Goal: Transaction & Acquisition: Purchase product/service

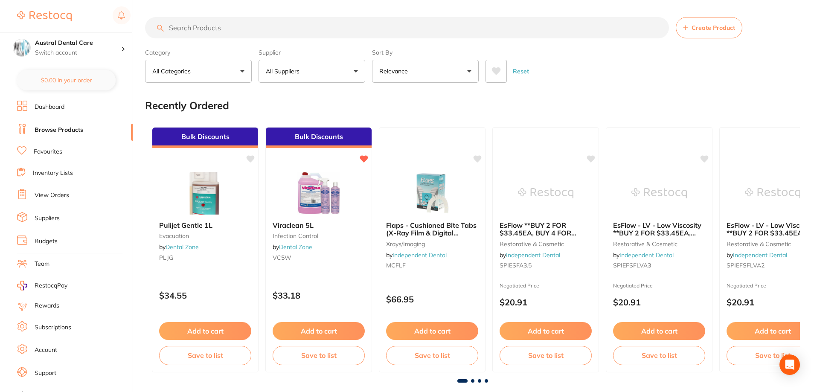
click at [213, 31] on input "search" at bounding box center [407, 27] width 524 height 21
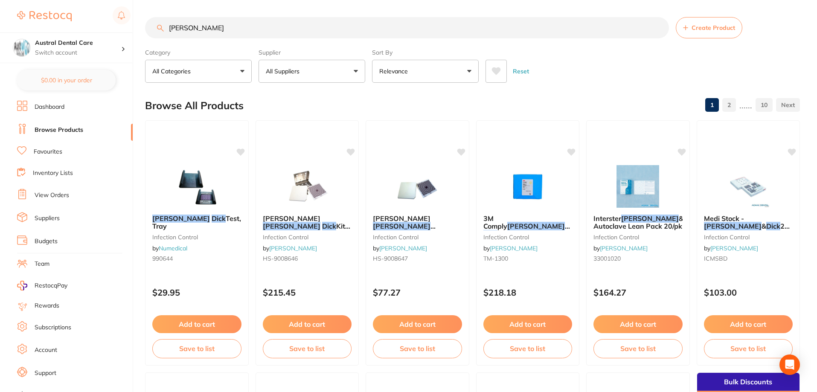
click at [496, 73] on icon at bounding box center [496, 71] width 9 height 8
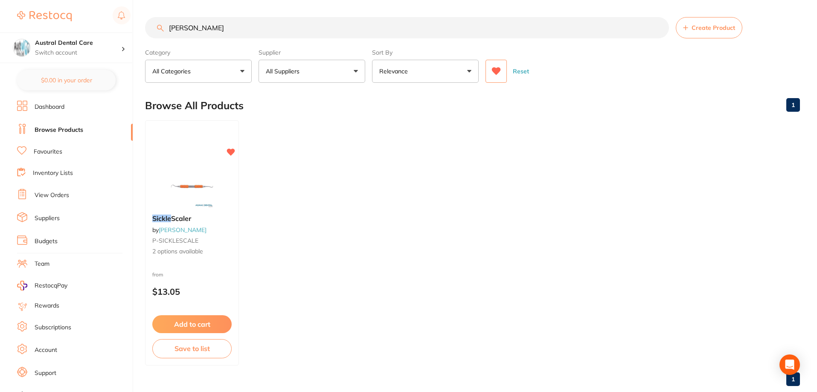
click at [499, 71] on icon at bounding box center [496, 71] width 9 height 8
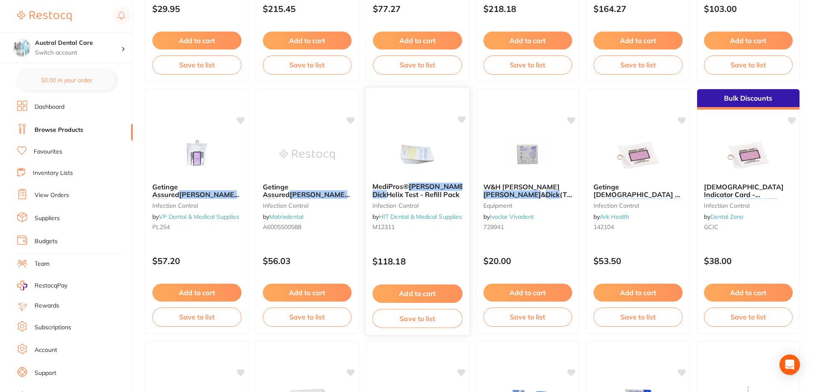
scroll to position [299, 0]
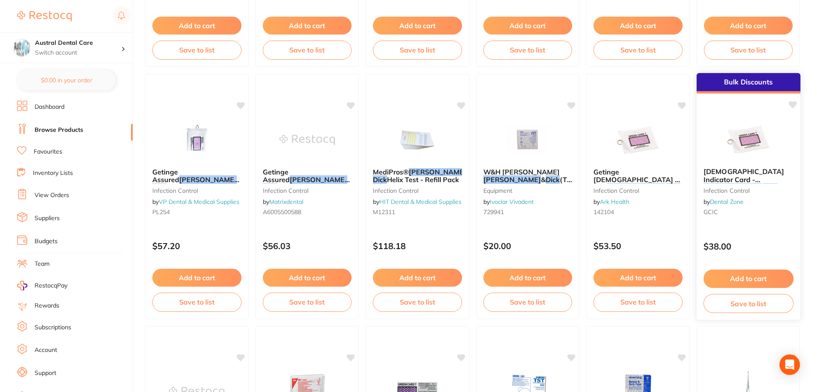
click at [760, 274] on button "Add to cart" at bounding box center [748, 279] width 90 height 18
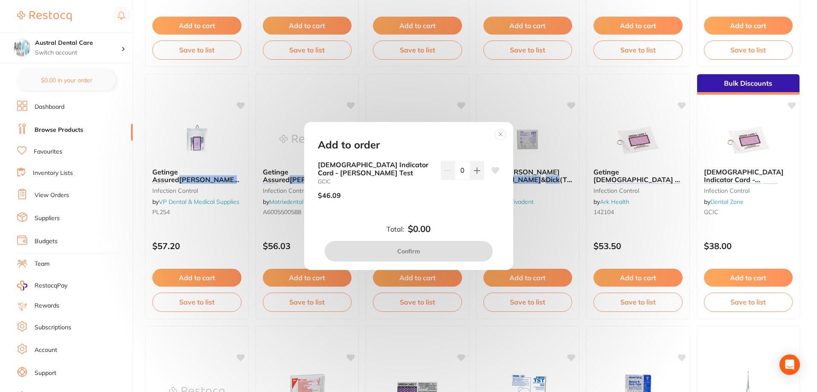
click at [500, 132] on circle at bounding box center [500, 134] width 10 height 10
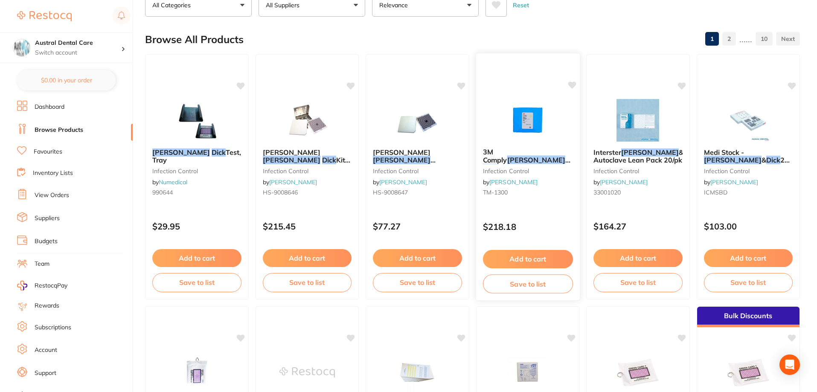
scroll to position [0, 0]
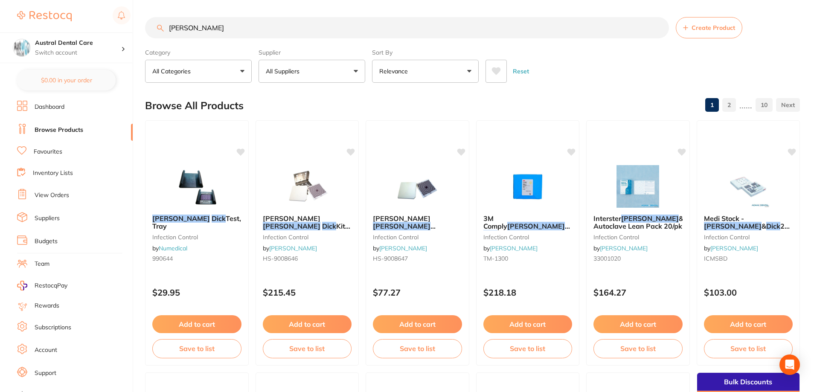
click at [424, 73] on button "Relevance" at bounding box center [425, 71] width 107 height 23
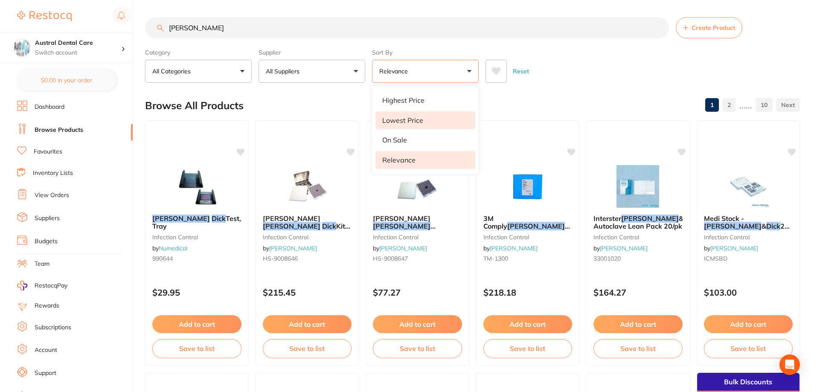
click at [415, 118] on p "Lowest Price" at bounding box center [402, 121] width 41 height 8
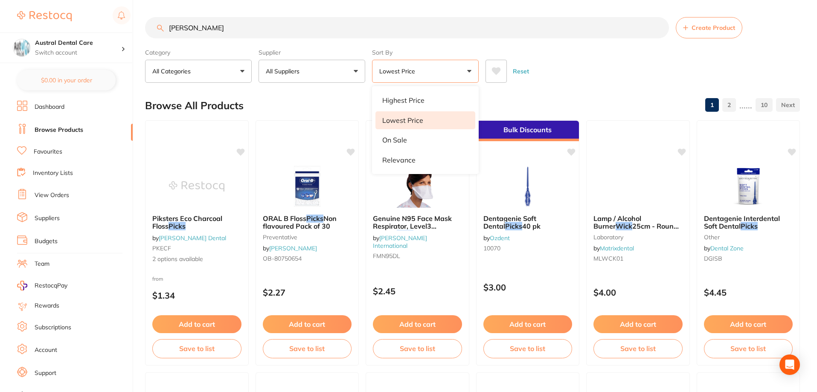
click at [583, 69] on div "Reset" at bounding box center [640, 68] width 308 height 30
click at [309, 28] on input "[PERSON_NAME]" at bounding box center [407, 27] width 524 height 21
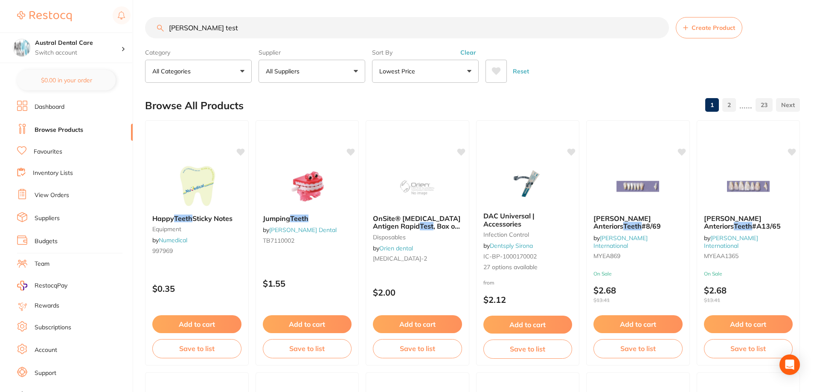
type input "[PERSON_NAME] test"
click at [457, 69] on button "Lowest Price" at bounding box center [425, 71] width 107 height 23
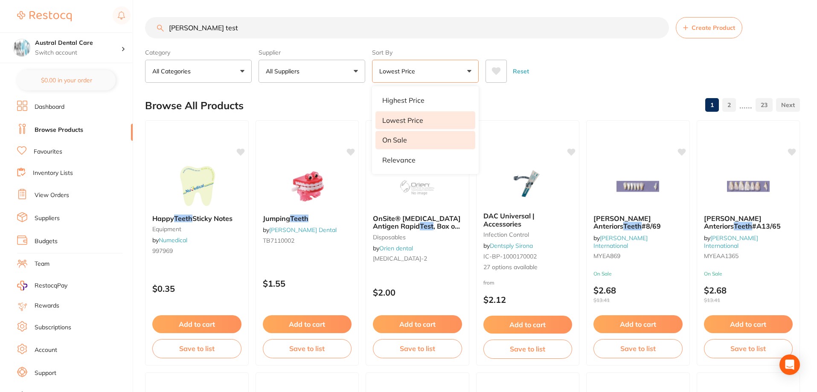
click at [404, 147] on li "On Sale" at bounding box center [426, 140] width 100 height 18
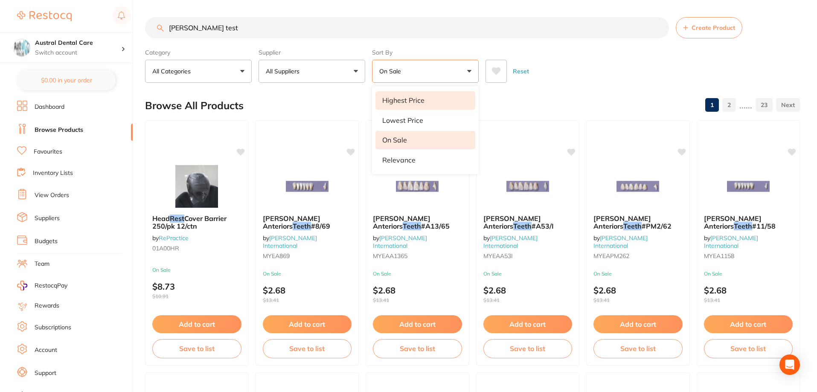
click at [417, 101] on p "Highest Price" at bounding box center [403, 100] width 42 height 8
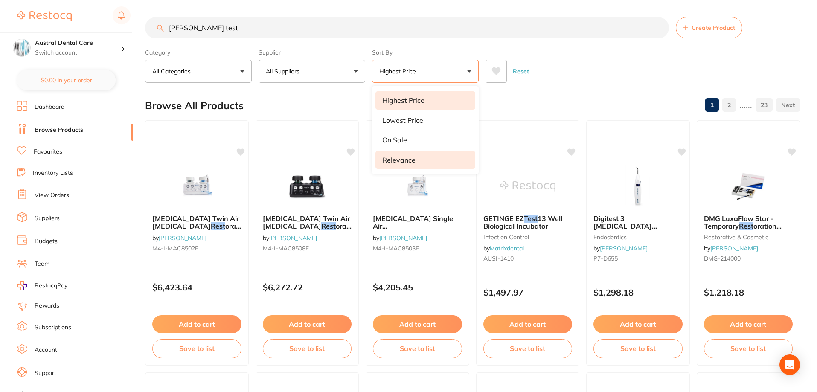
click at [408, 156] on p "Relevance" at bounding box center [398, 160] width 33 height 8
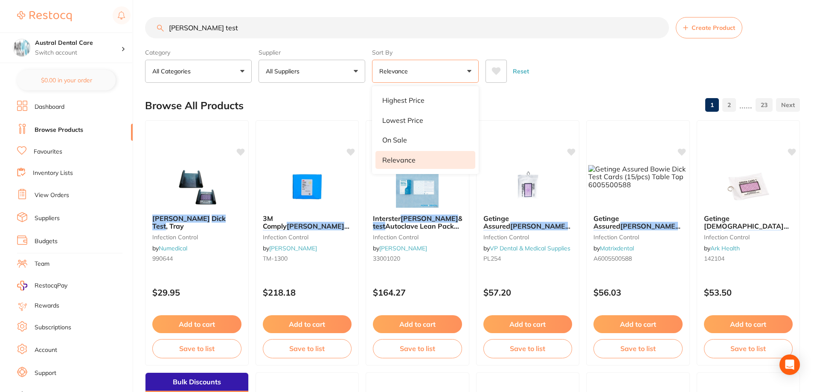
click at [582, 70] on div "Reset" at bounding box center [640, 68] width 308 height 30
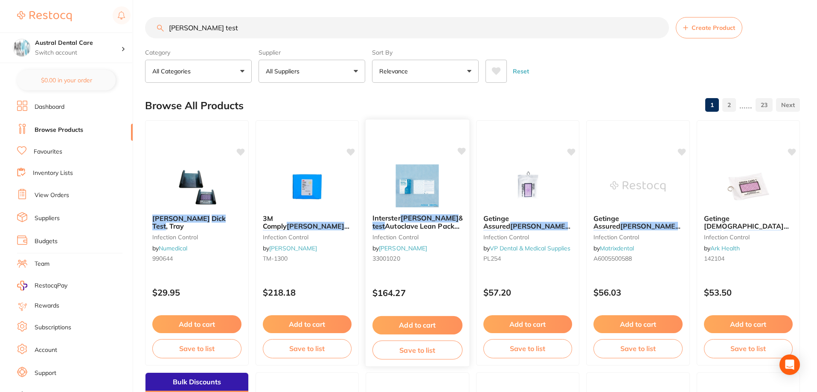
scroll to position [213, 0]
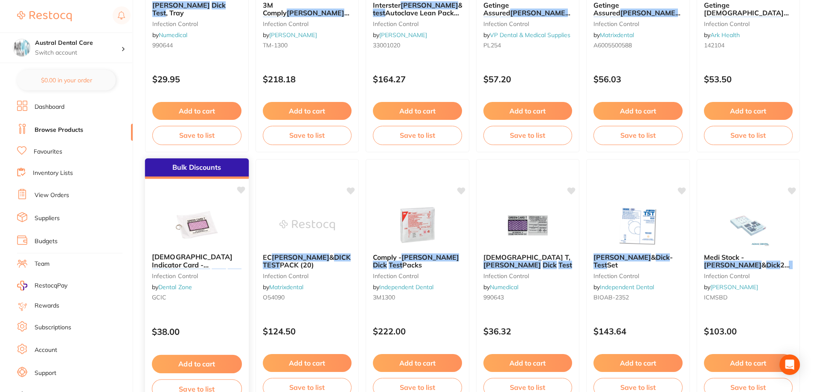
click at [187, 251] on div "[DEMOGRAPHIC_DATA] Indicator Card - [PERSON_NAME] Test Infection Control by Den…" at bounding box center [197, 278] width 104 height 65
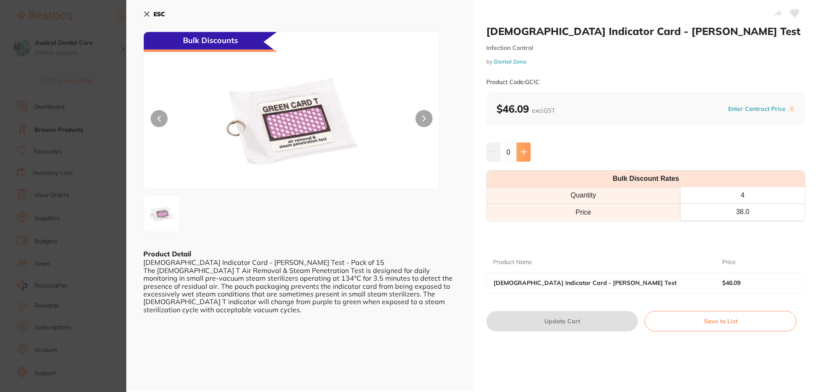
click at [523, 154] on icon at bounding box center [524, 152] width 6 height 6
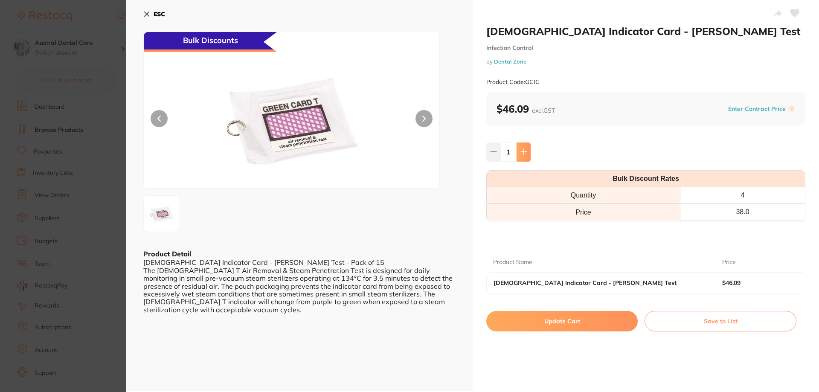
click at [523, 154] on icon at bounding box center [524, 152] width 6 height 6
type input "4"
click at [573, 325] on button "Update Cart" at bounding box center [563, 321] width 152 height 20
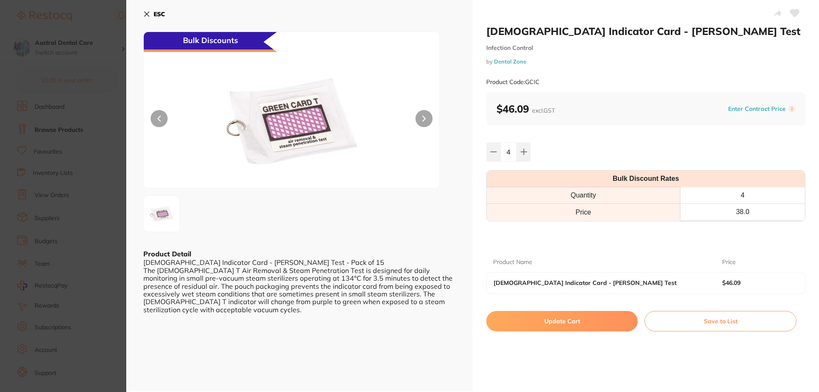
checkbox input "false"
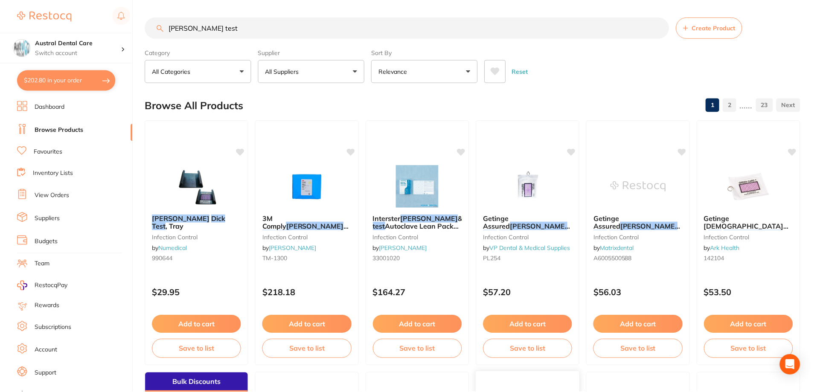
scroll to position [213, 0]
